Goal: Obtain resource: Obtain resource

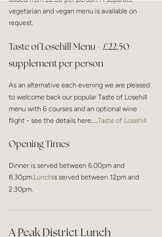
scroll to position [1907, 0]
click at [133, 116] on link "Taste of Losehill" at bounding box center [122, 120] width 49 height 8
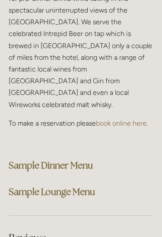
scroll to position [3238, 0]
click at [23, 159] on strong "Sample Dinner Menu" at bounding box center [51, 165] width 84 height 12
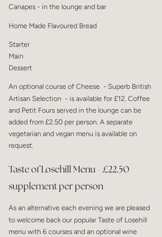
scroll to position [1781, 0]
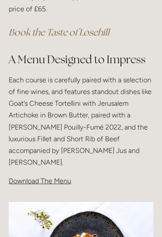
scroll to position [289, 0]
click at [56, 177] on span "Download The Menu" at bounding box center [40, 181] width 63 height 8
click at [61, 177] on span "Download The Menu" at bounding box center [40, 181] width 63 height 8
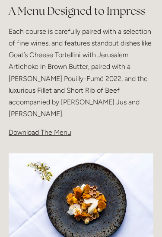
scroll to position [321, 0]
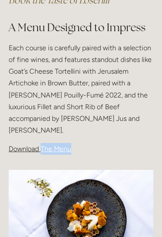
click at [102, 171] on img at bounding box center [81, 218] width 145 height 97
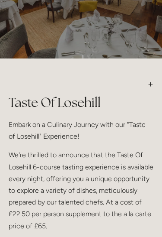
scroll to position [65, 0]
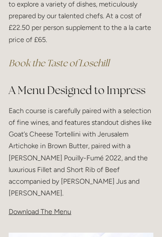
scroll to position [258, 0]
click at [86, 61] on em "Book the Taste of Losehill" at bounding box center [59, 63] width 101 height 12
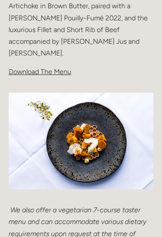
scroll to position [398, 0]
click at [34, 68] on span "Download The Menu" at bounding box center [40, 72] width 63 height 8
click at [37, 68] on span "Download The Menu" at bounding box center [40, 72] width 63 height 8
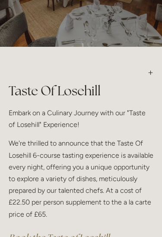
scroll to position [83, 0]
